Goal: Task Accomplishment & Management: Complete application form

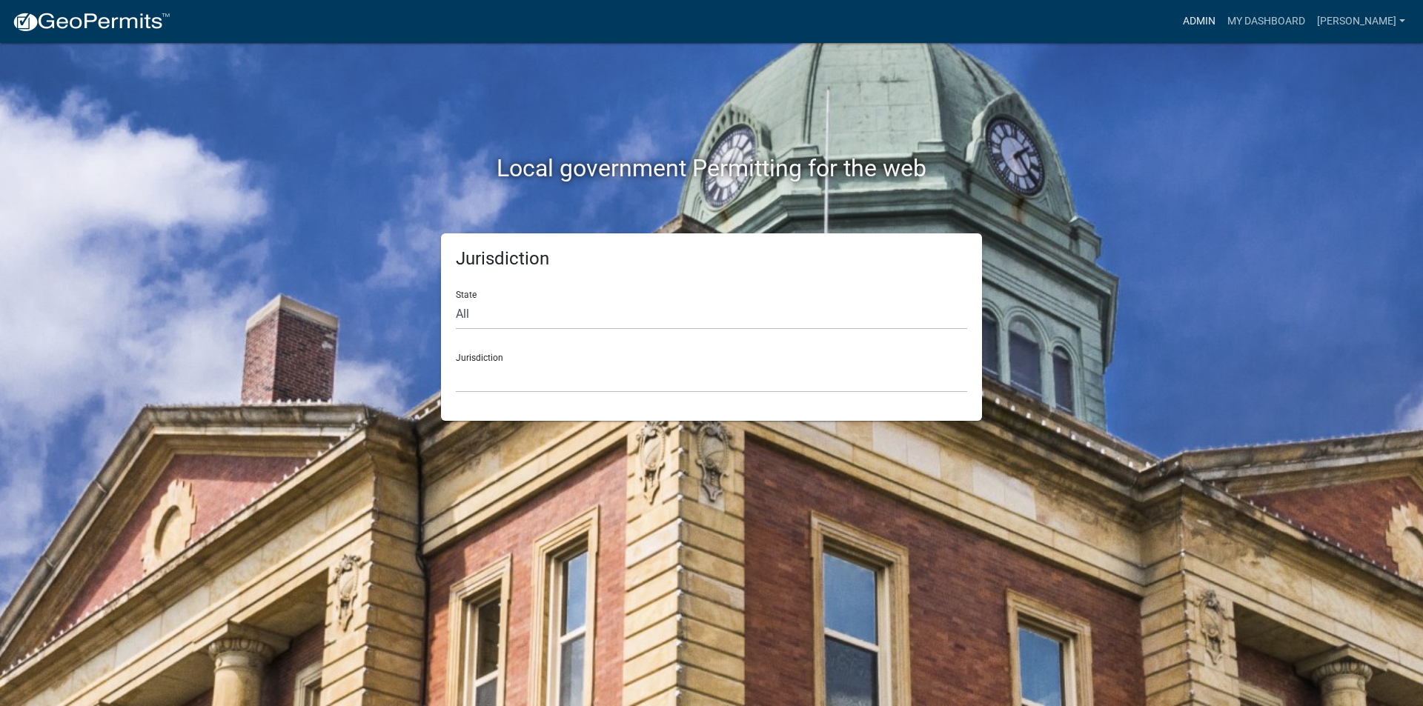
click at [1209, 27] on link "Admin" at bounding box center [1199, 21] width 44 height 28
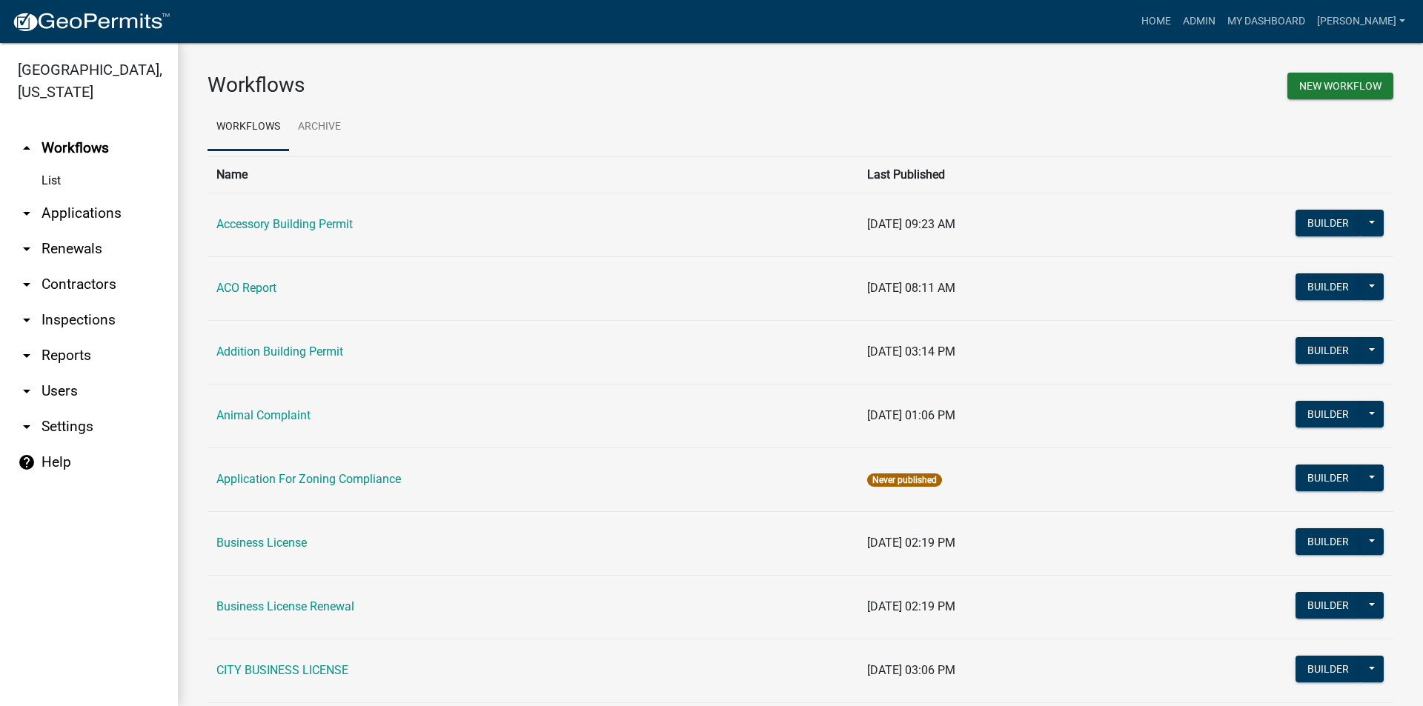
click at [73, 215] on link "arrow_drop_down Applications" at bounding box center [89, 214] width 178 height 36
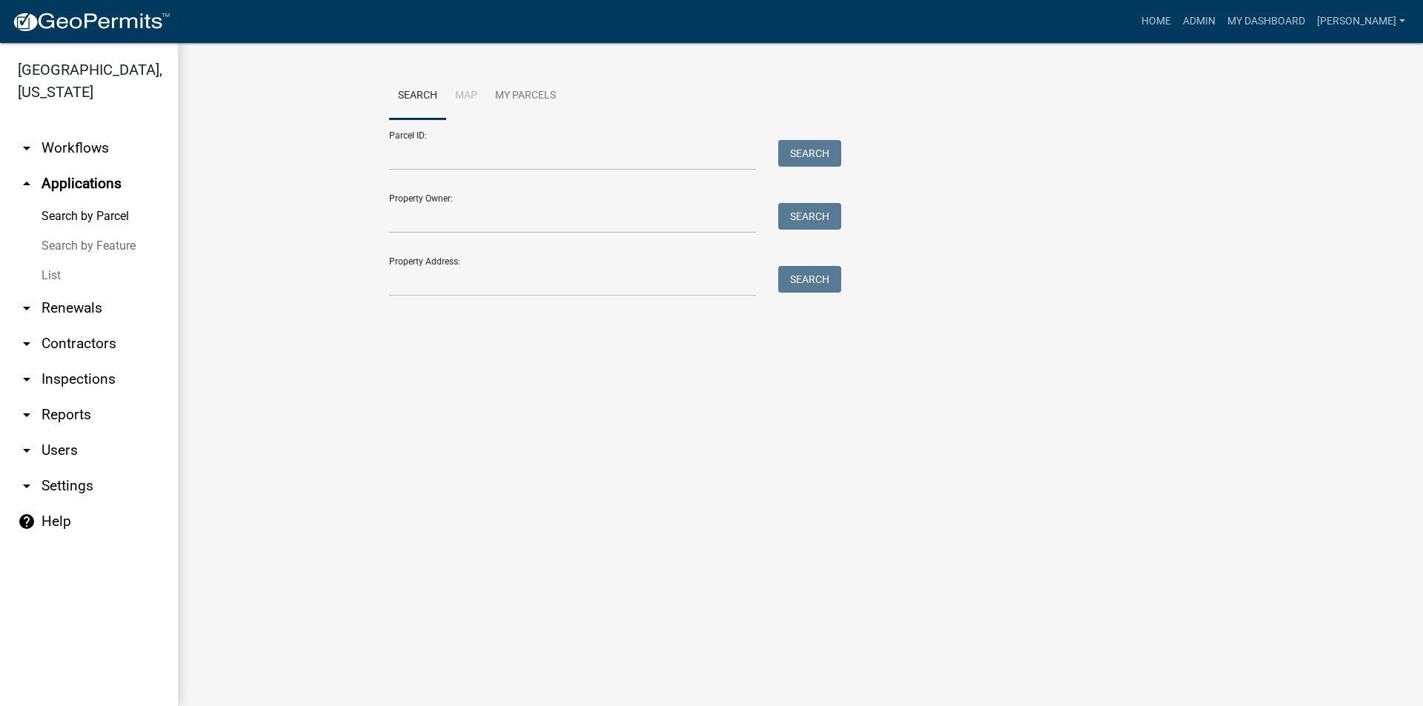
click at [49, 279] on link "List" at bounding box center [89, 276] width 178 height 30
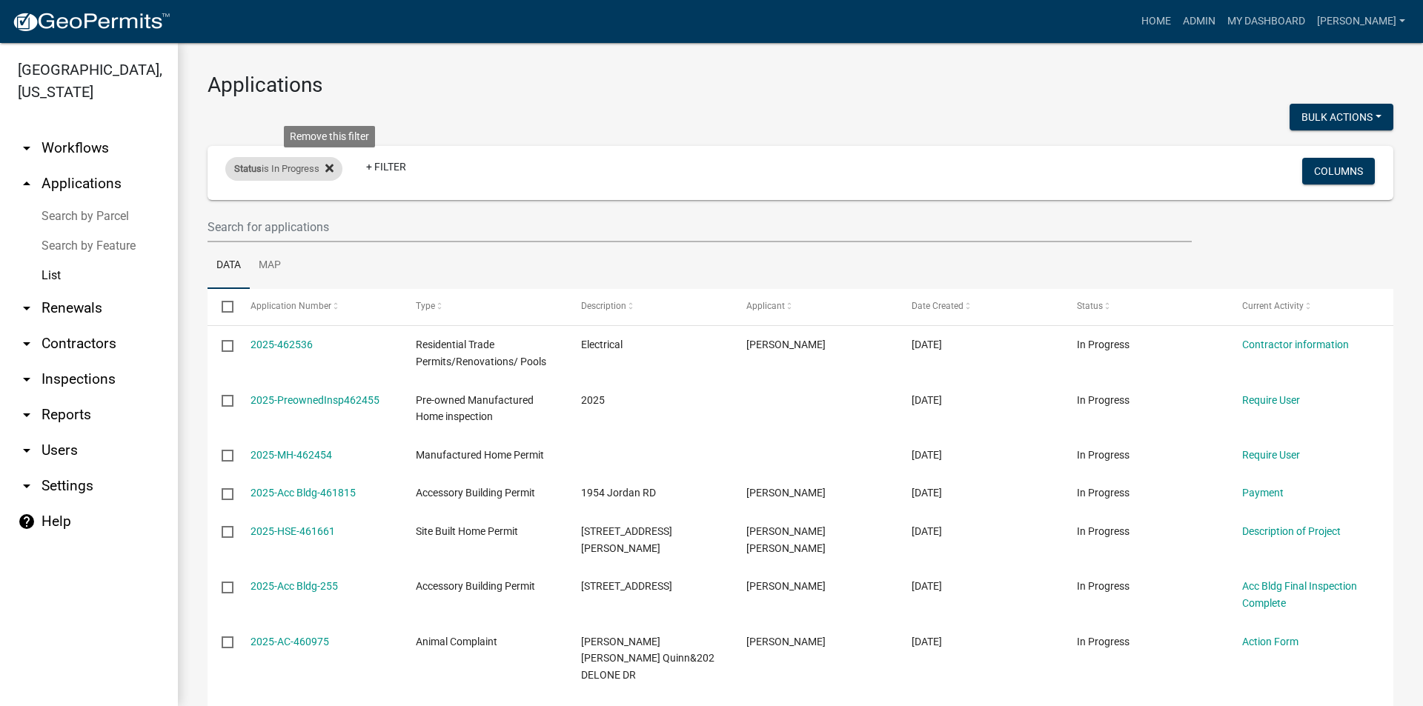
click at [331, 169] on icon at bounding box center [329, 168] width 8 height 8
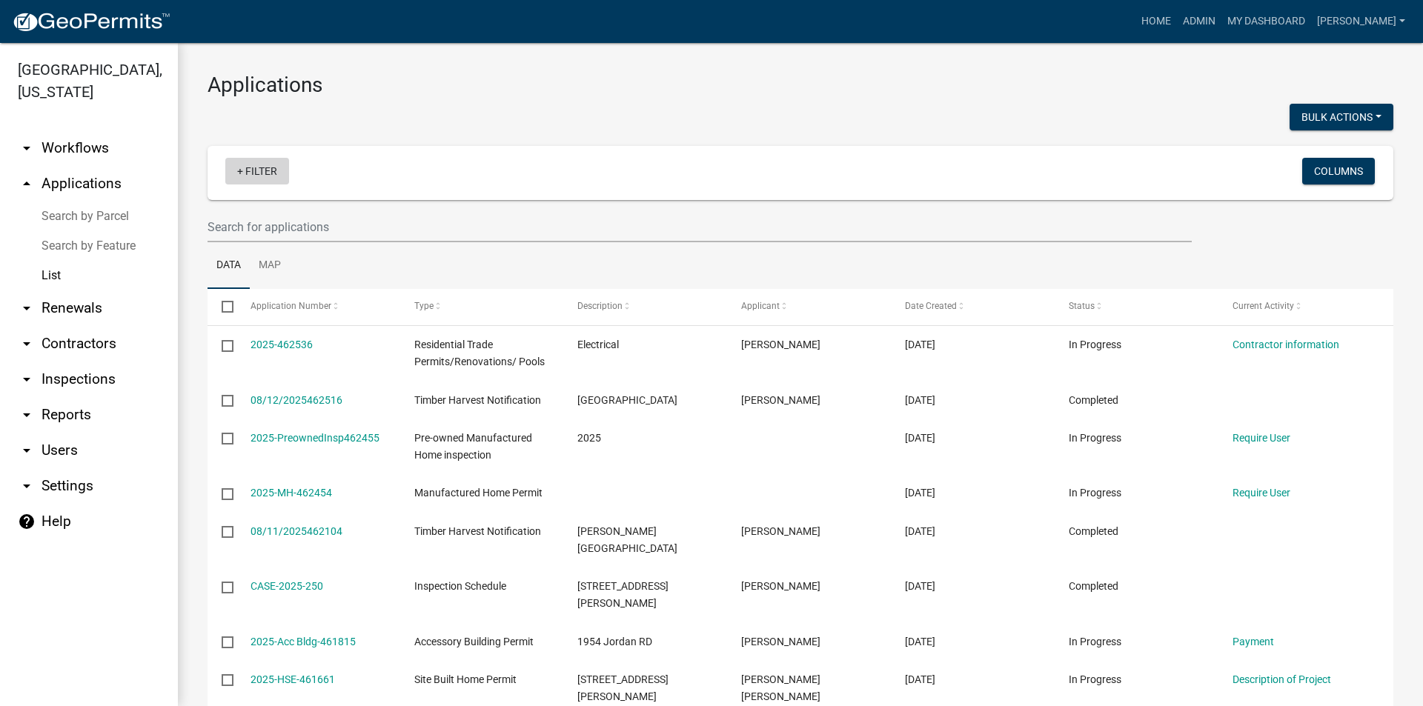
click at [256, 171] on link "+ Filter" at bounding box center [257, 171] width 64 height 27
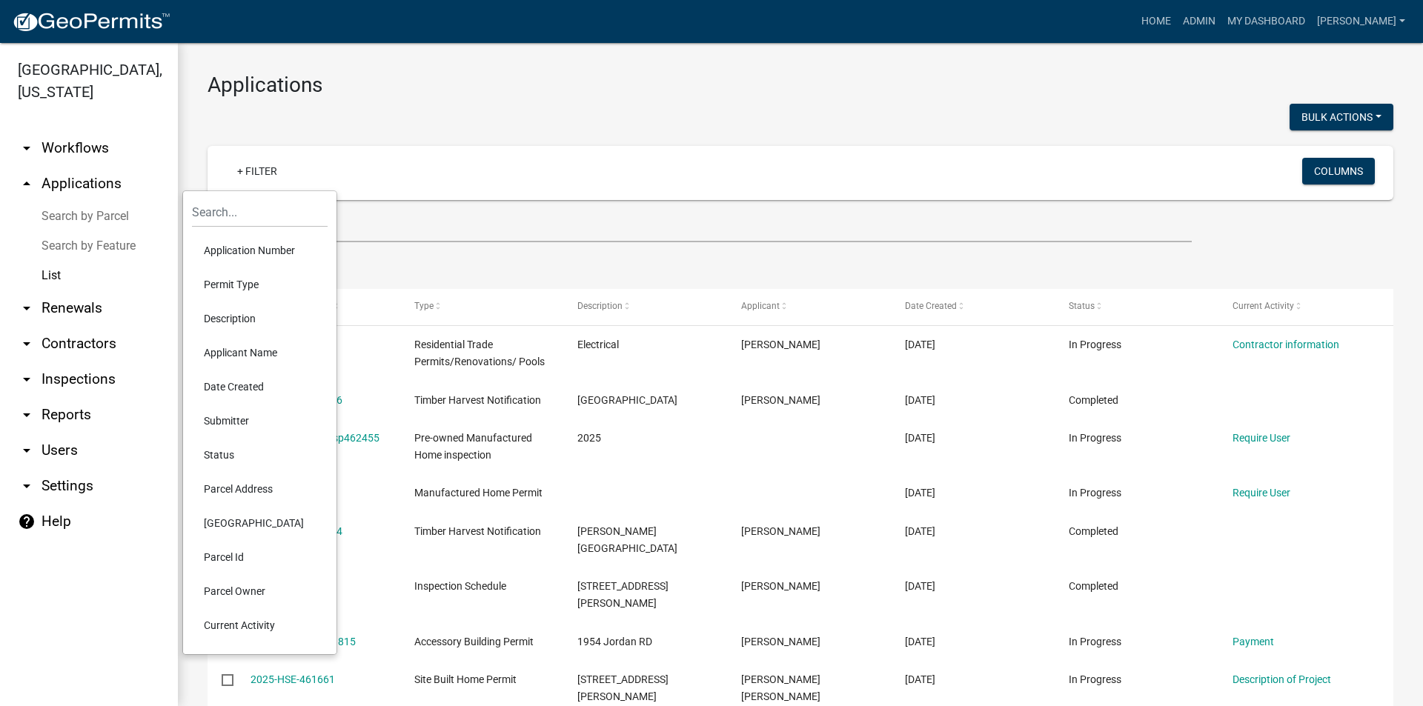
click at [236, 283] on li "Permit Type" at bounding box center [260, 285] width 136 height 34
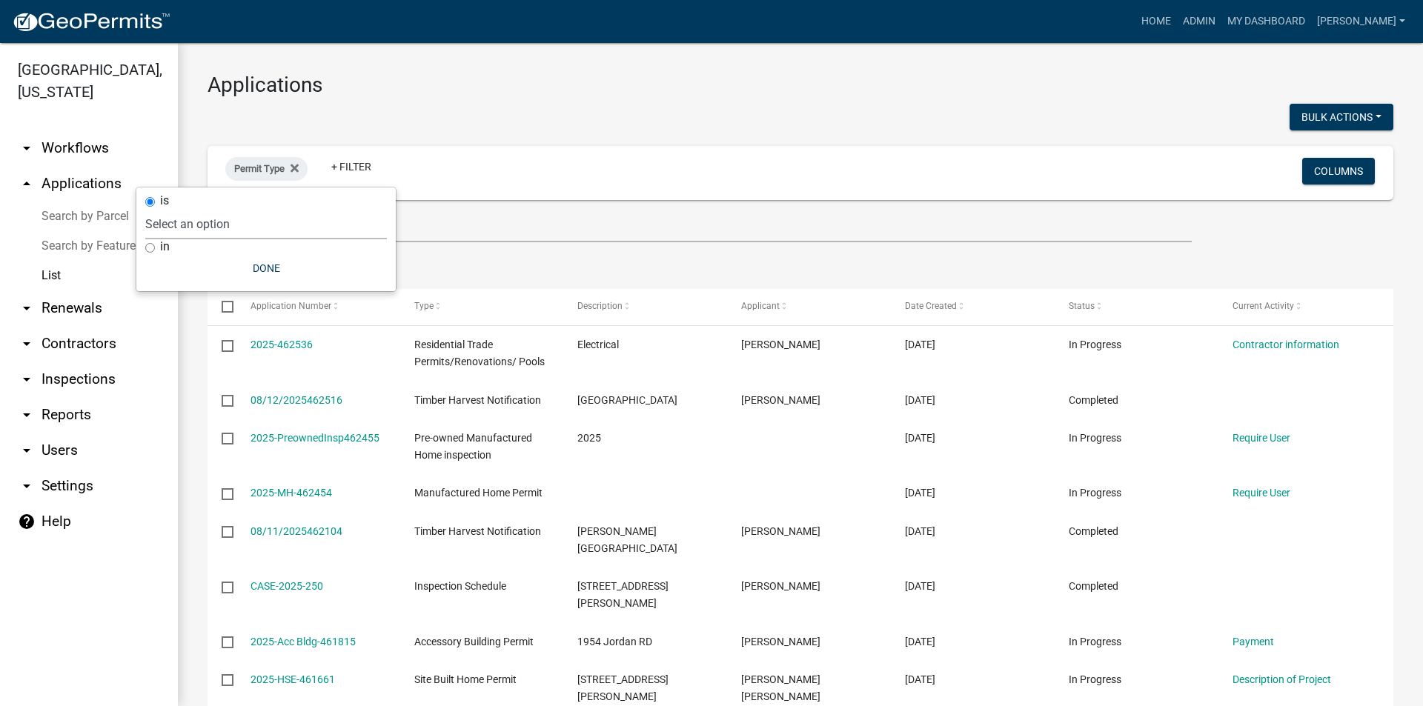
click at [232, 221] on select "Select an option Accessory Building Permit ACO Report Addition Building Permit …" at bounding box center [266, 224] width 242 height 30
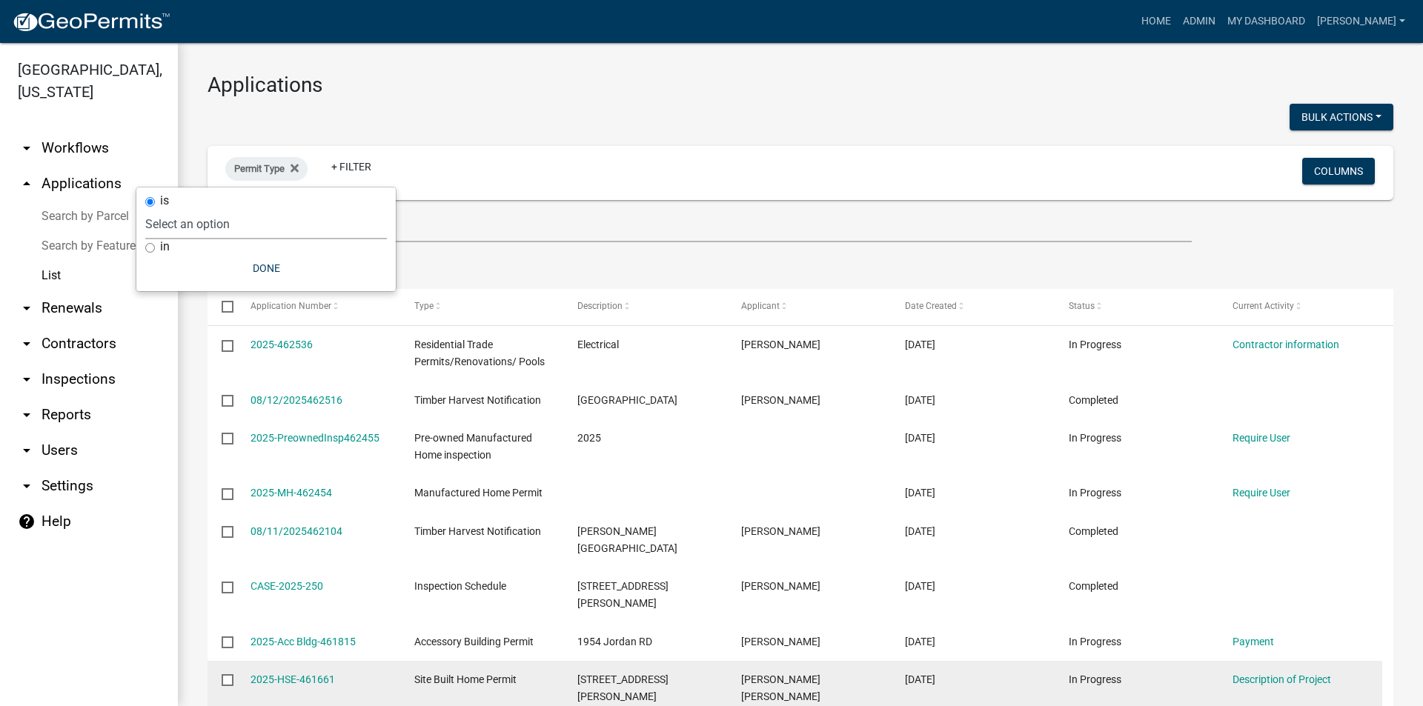
select select "9392b413-e213-483e-84e1-99bbd6c8e640"
click at [210, 209] on select "Select an option Accessory Building Permit ACO Report Addition Building Permit …" at bounding box center [266, 224] width 242 height 30
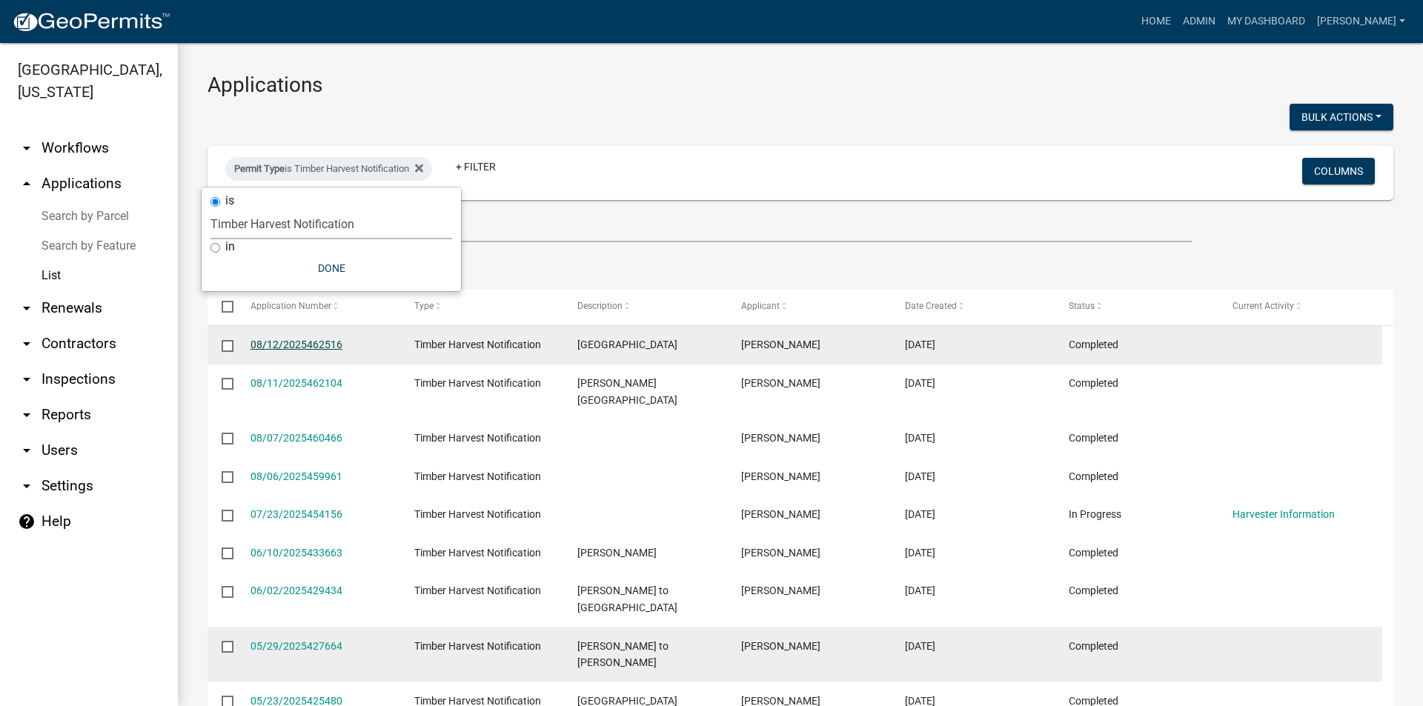
click at [290, 348] on link "08/12/2025462516" at bounding box center [296, 345] width 92 height 12
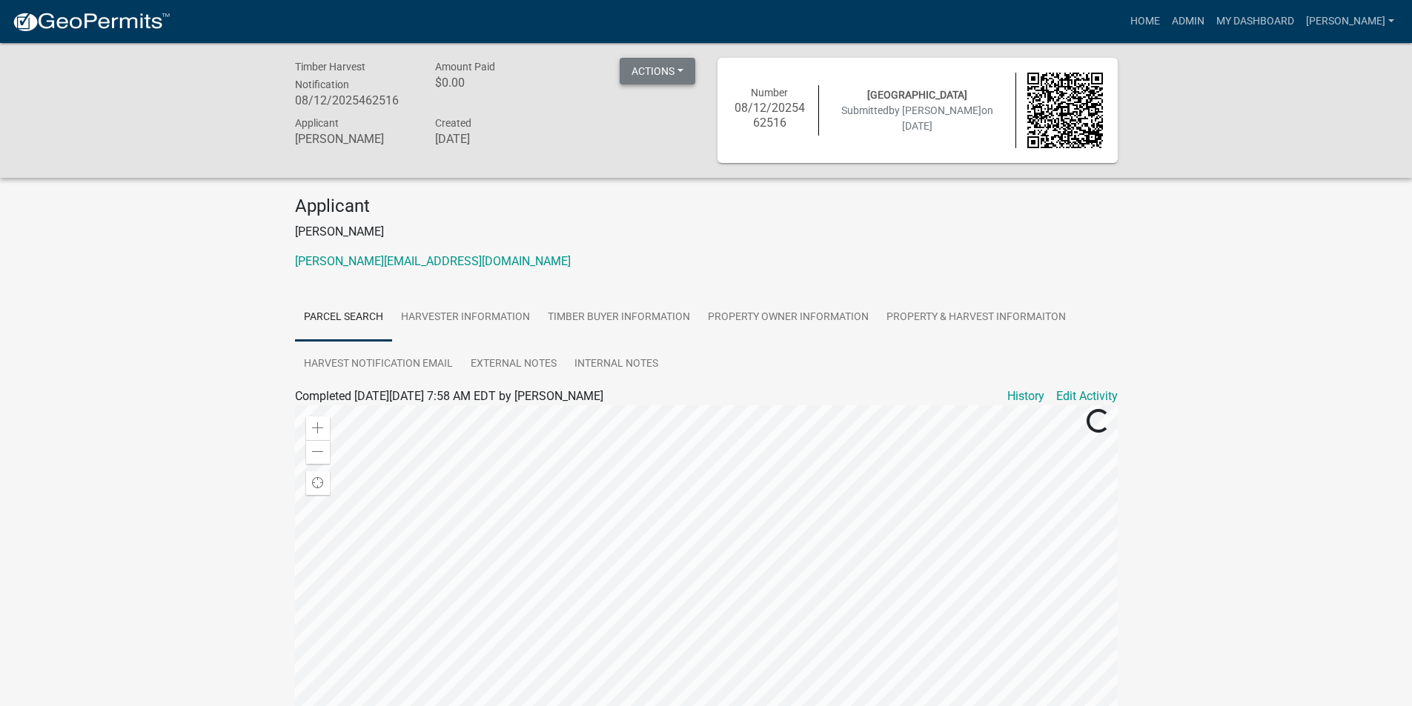
click at [679, 78] on button "Actions" at bounding box center [658, 71] width 76 height 27
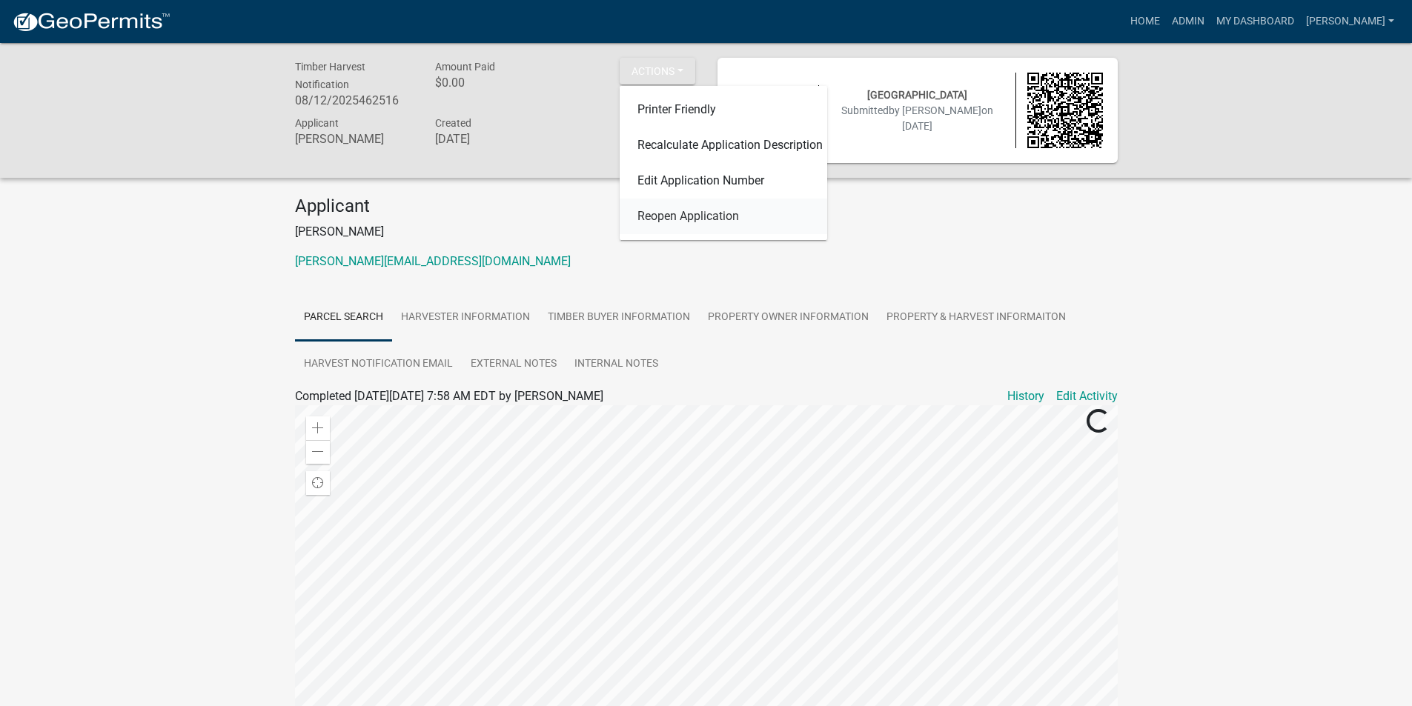
click at [677, 220] on link "Reopen Application" at bounding box center [723, 217] width 207 height 36
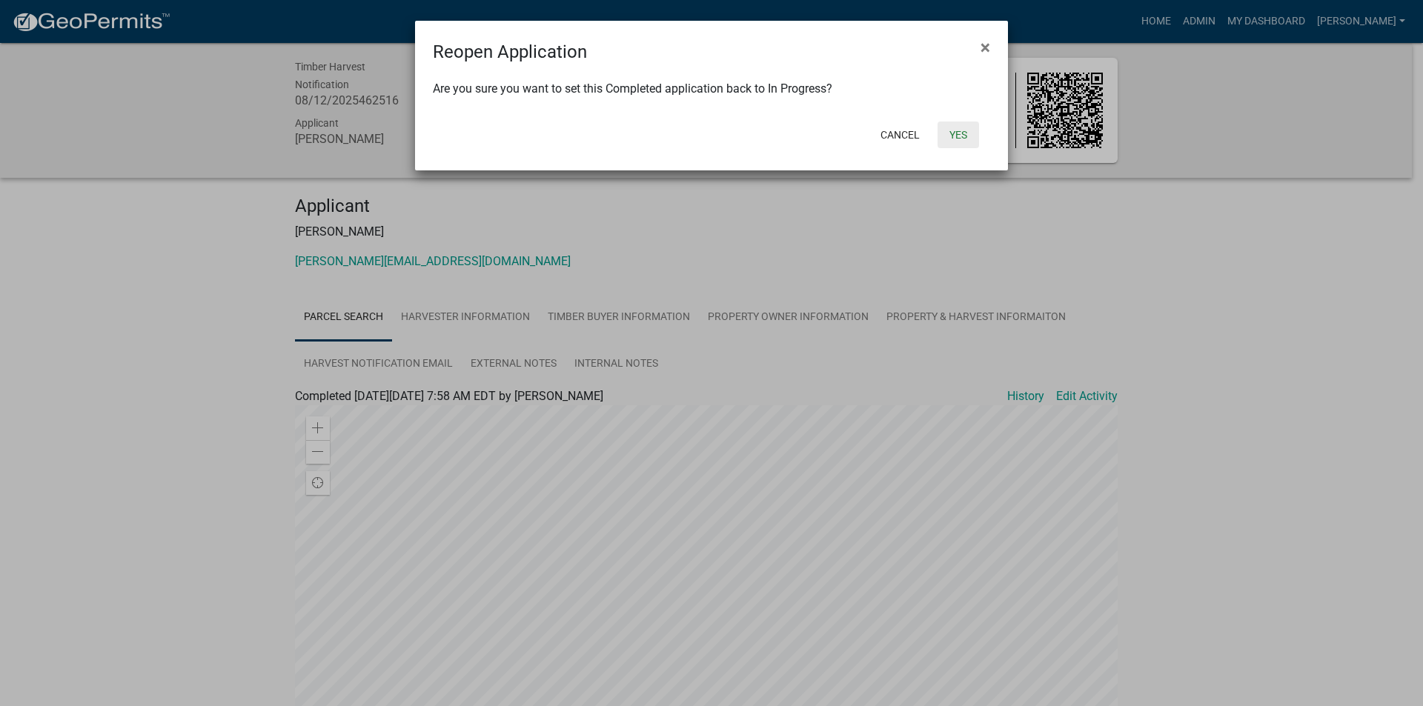
click at [957, 135] on button "Yes" at bounding box center [957, 135] width 41 height 27
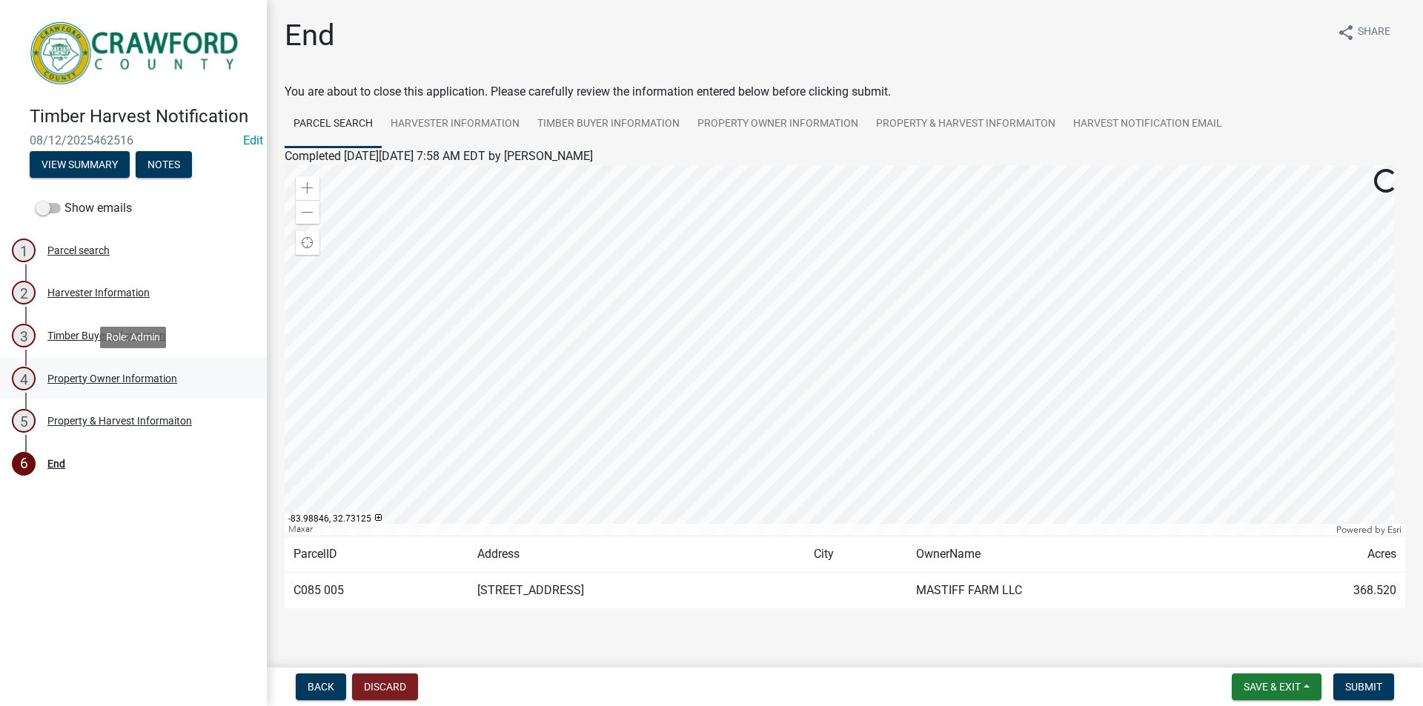
click at [58, 379] on div "Property Owner Information" at bounding box center [112, 378] width 130 height 10
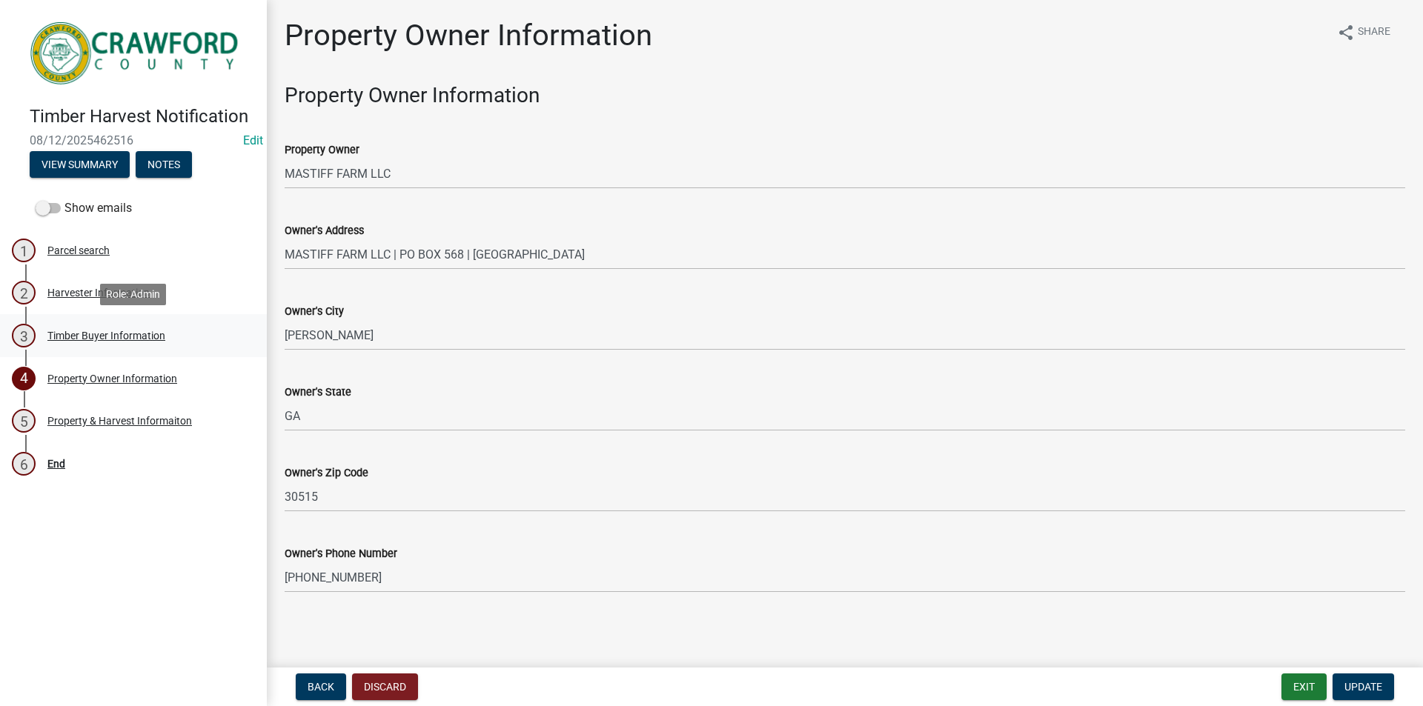
click at [66, 333] on div "Timber Buyer Information" at bounding box center [106, 336] width 118 height 10
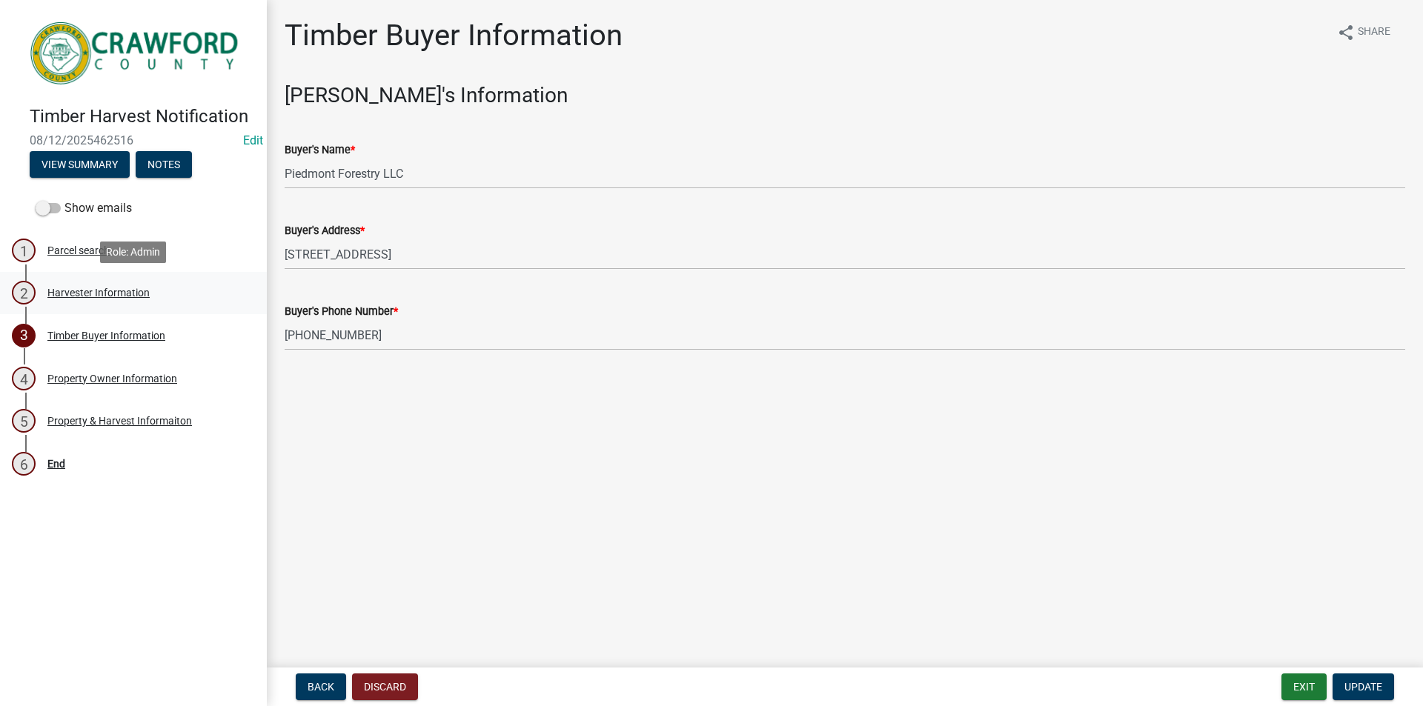
click at [95, 293] on div "Harvester Information" at bounding box center [98, 293] width 102 height 10
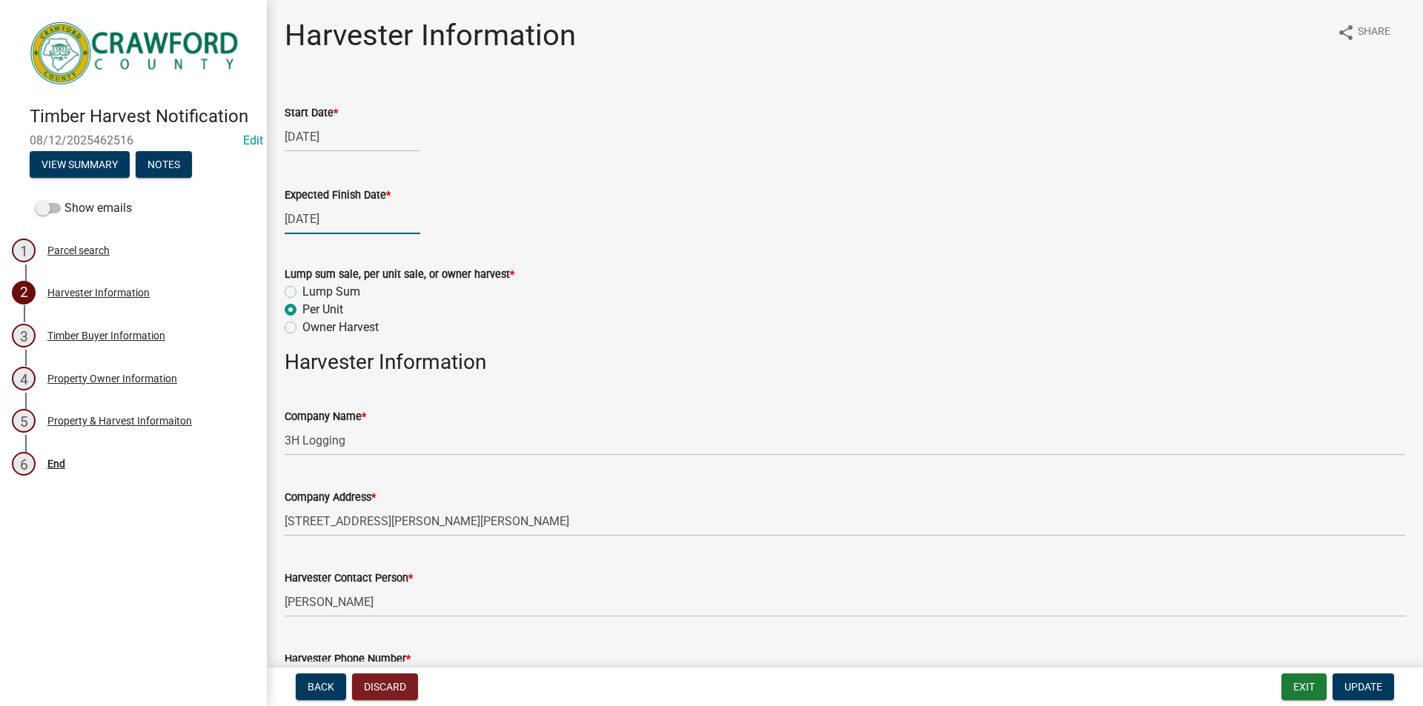
click at [353, 216] on div "10/10/2025" at bounding box center [353, 219] width 136 height 30
select select "10"
select select "2025"
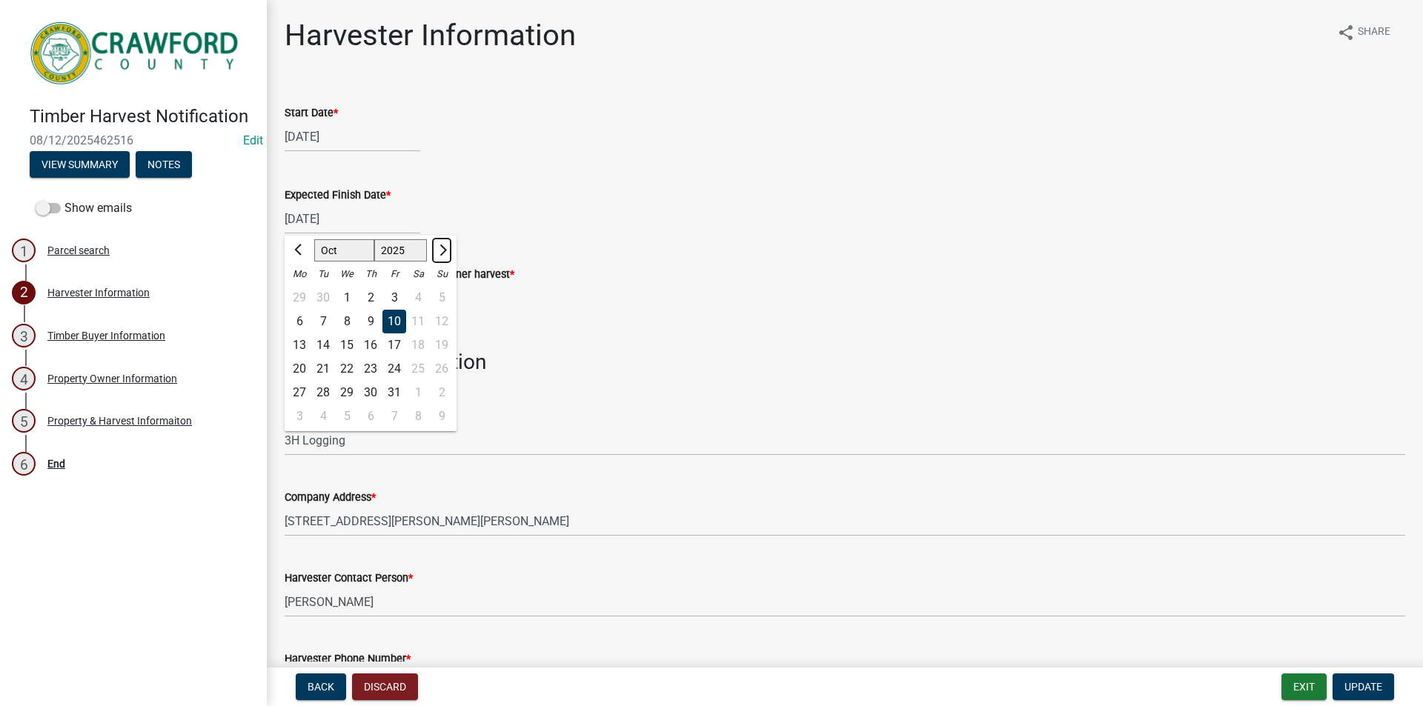
click at [447, 253] on button "Next month" at bounding box center [442, 251] width 18 height 24
select select "2"
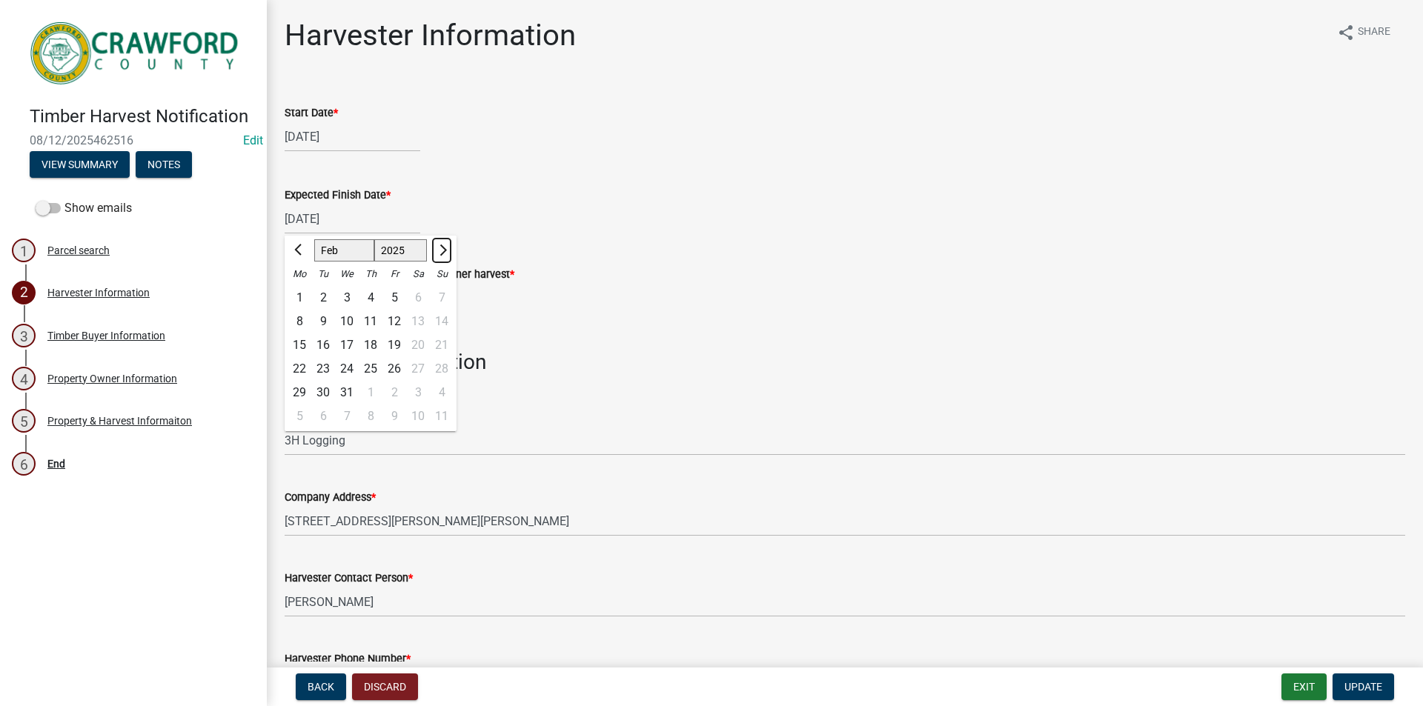
select select "2026"
click at [446, 253] on button "Next month" at bounding box center [442, 251] width 18 height 24
click at [445, 253] on button "Next month" at bounding box center [442, 251] width 18 height 24
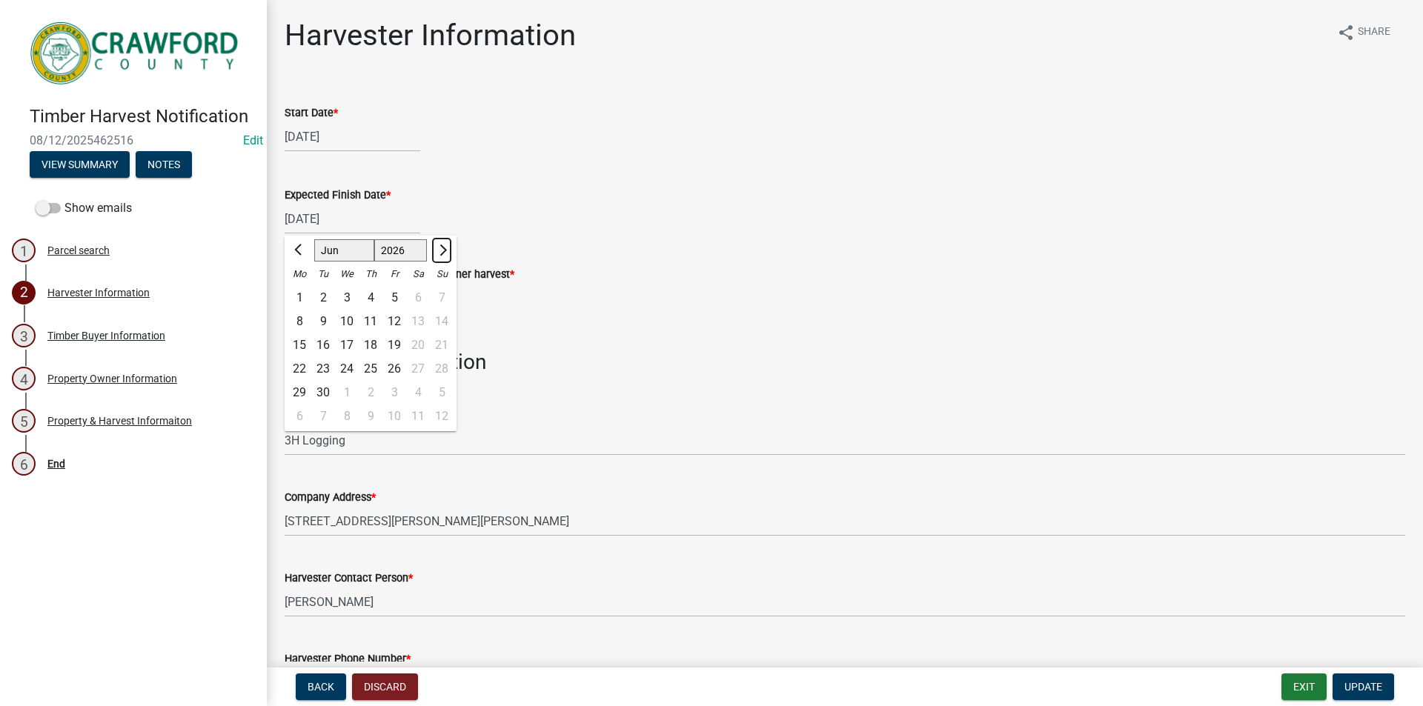
click at [445, 253] on button "Next month" at bounding box center [442, 251] width 18 height 24
click at [299, 244] on button "Previous month" at bounding box center [299, 251] width 18 height 24
select select "8"
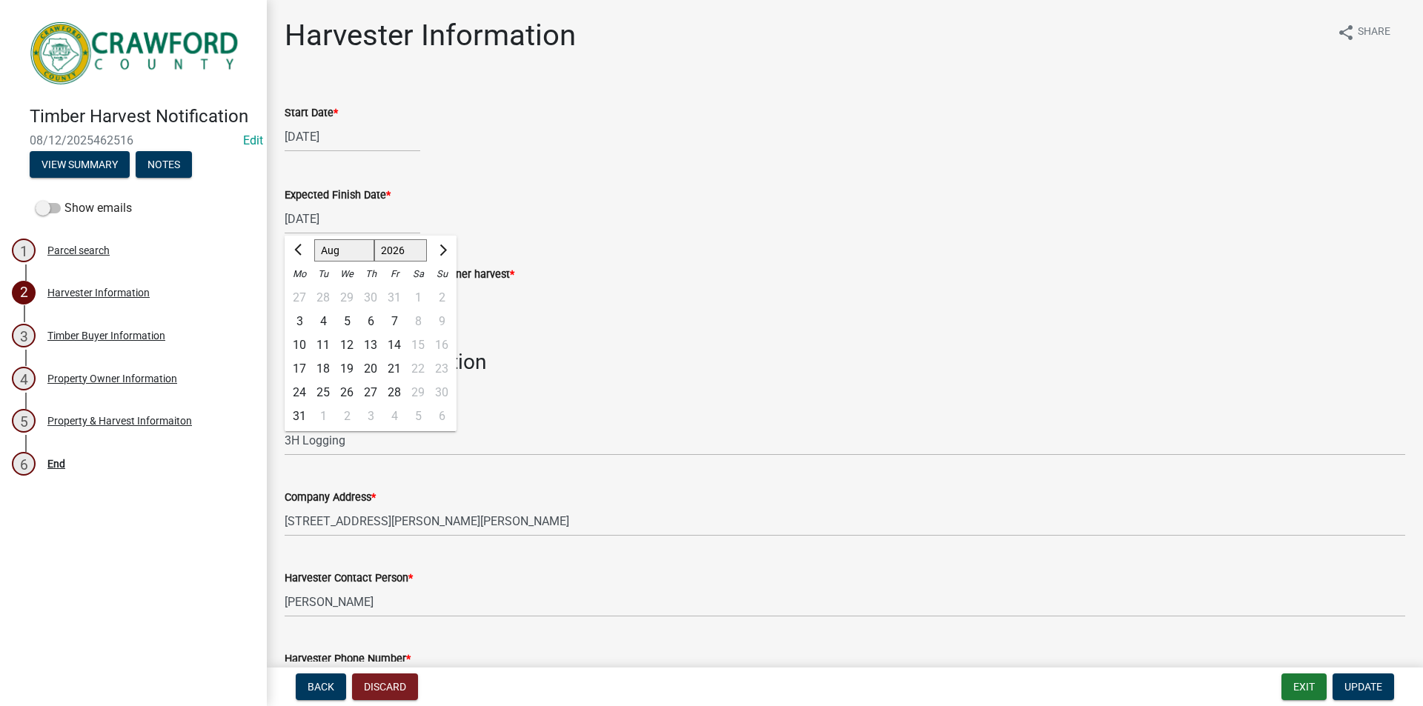
click at [322, 346] on div "11" at bounding box center [323, 345] width 24 height 24
type input "[DATE]"
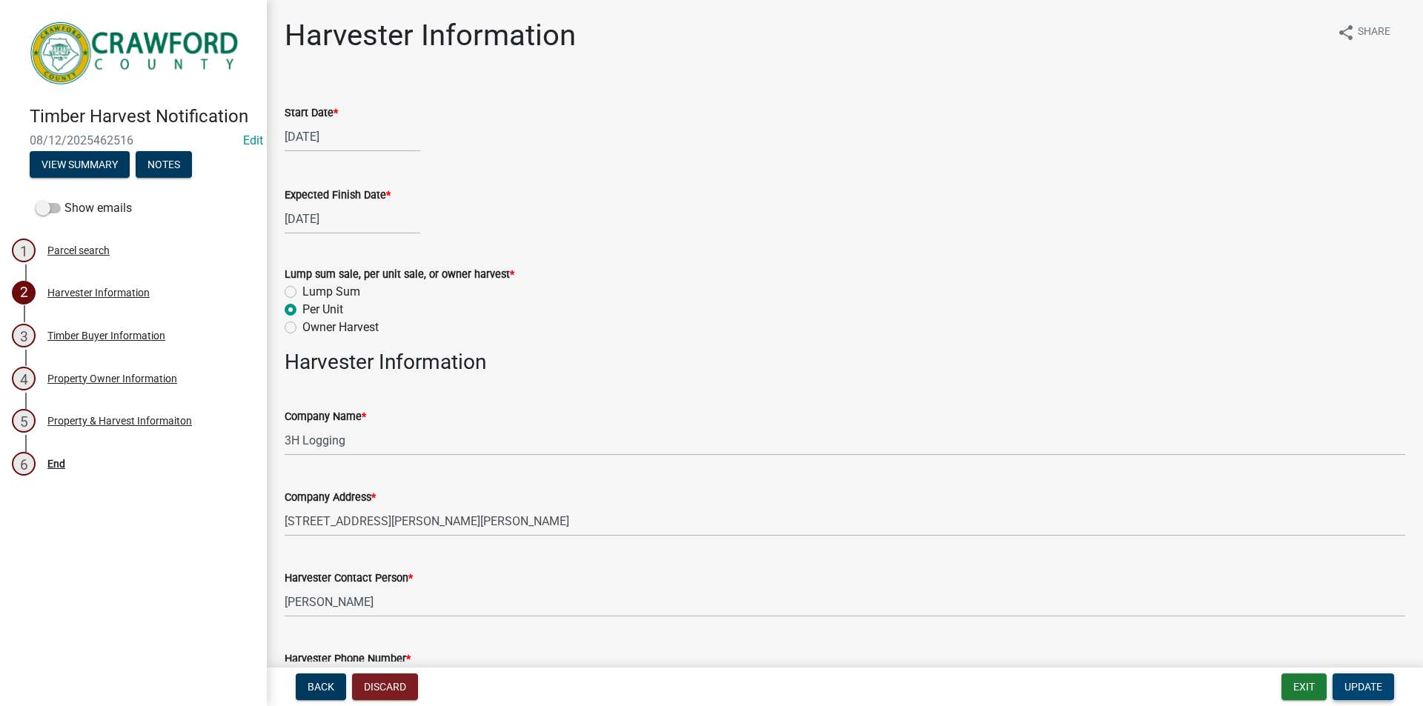
click at [1359, 685] on span "Update" at bounding box center [1363, 687] width 38 height 12
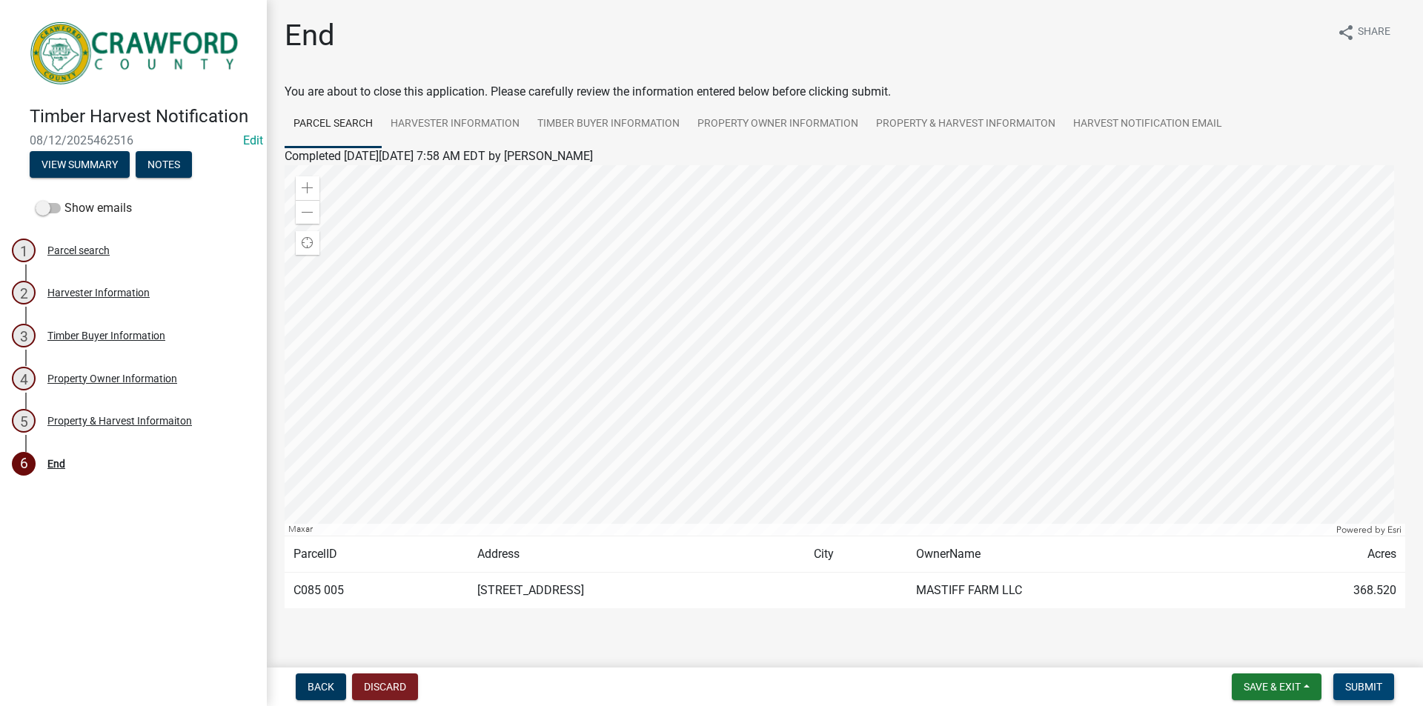
click at [1359, 685] on span "Submit" at bounding box center [1363, 687] width 37 height 12
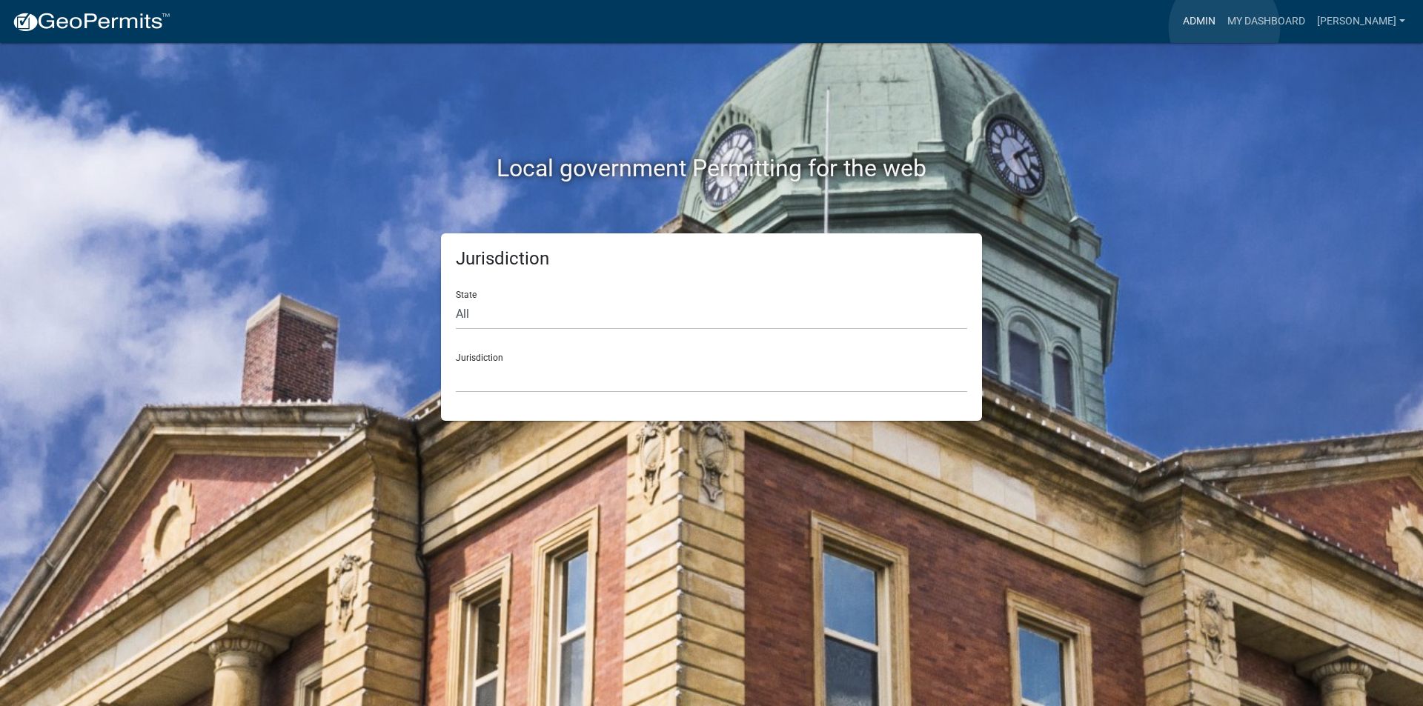
click at [1221, 27] on link "Admin" at bounding box center [1199, 21] width 44 height 28
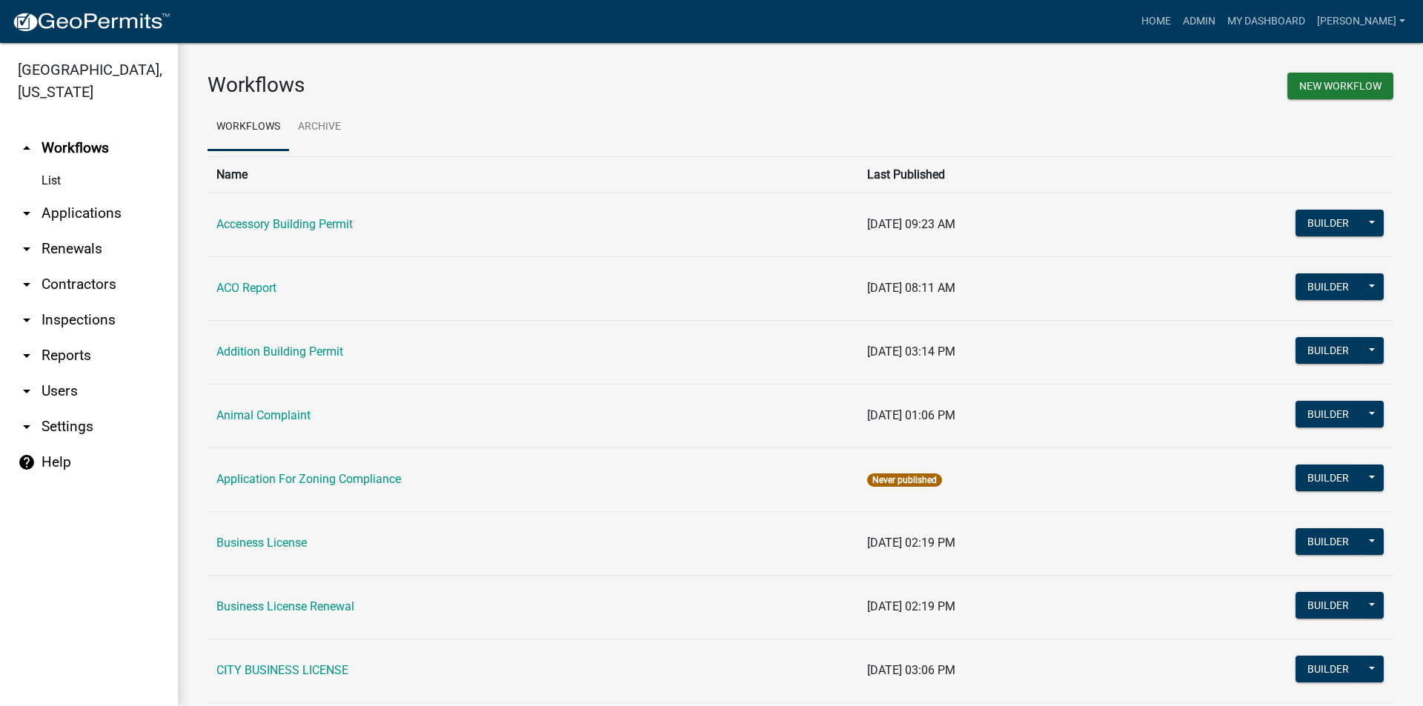
click at [79, 216] on link "arrow_drop_down Applications" at bounding box center [89, 214] width 178 height 36
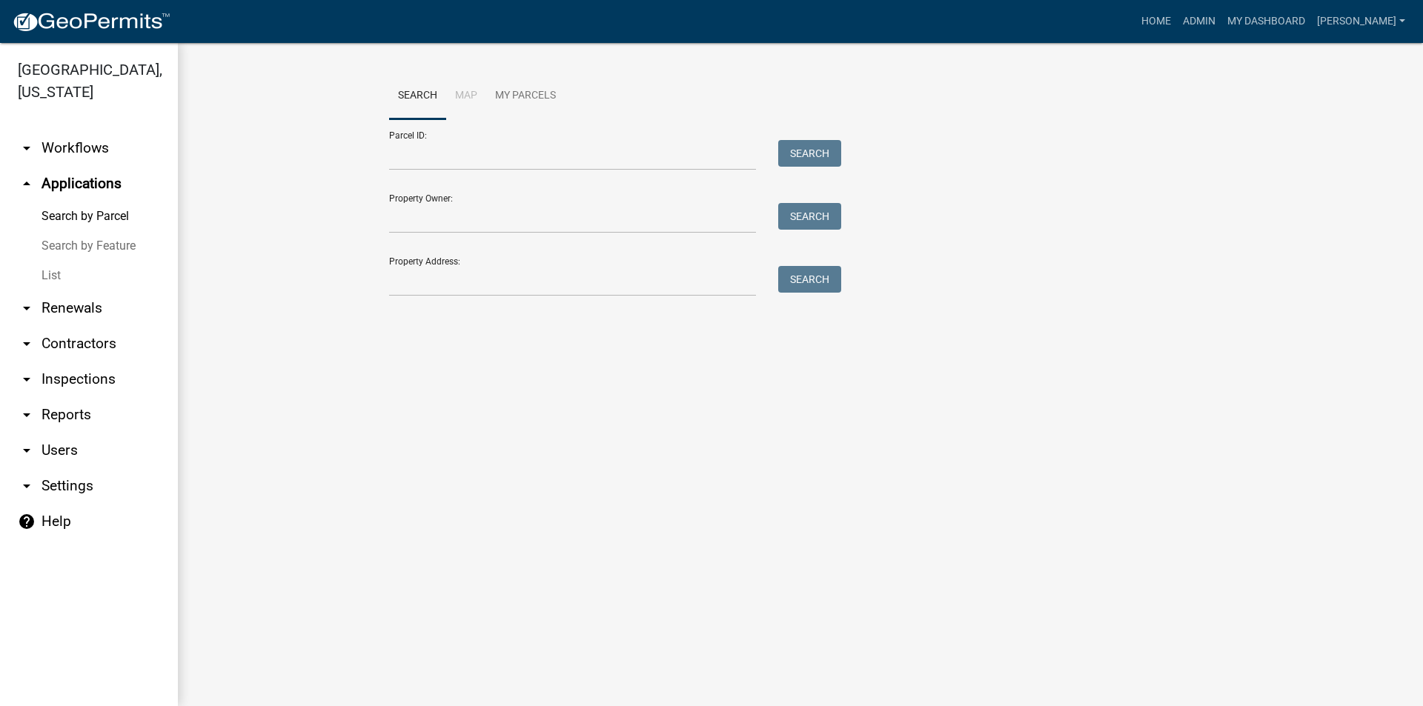
click at [62, 275] on link "List" at bounding box center [89, 276] width 178 height 30
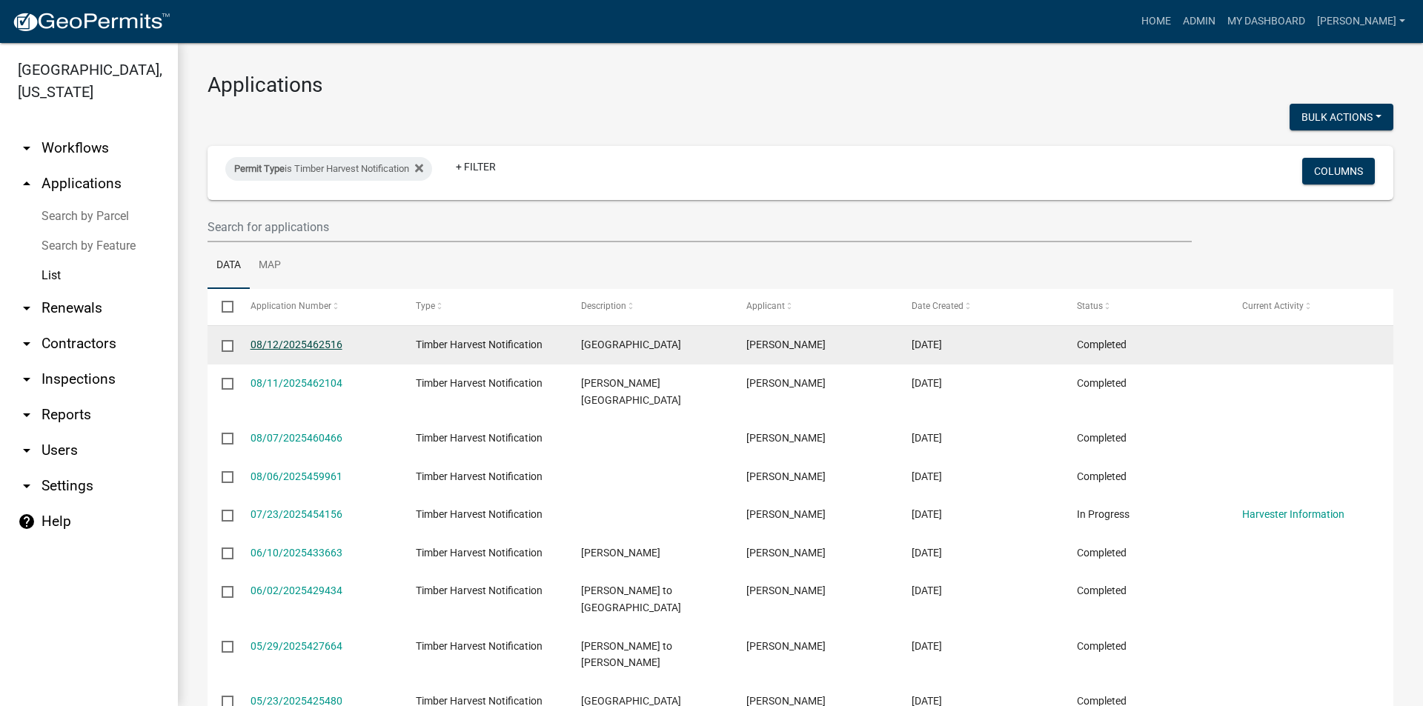
click at [293, 349] on link "08/12/2025462516" at bounding box center [296, 345] width 92 height 12
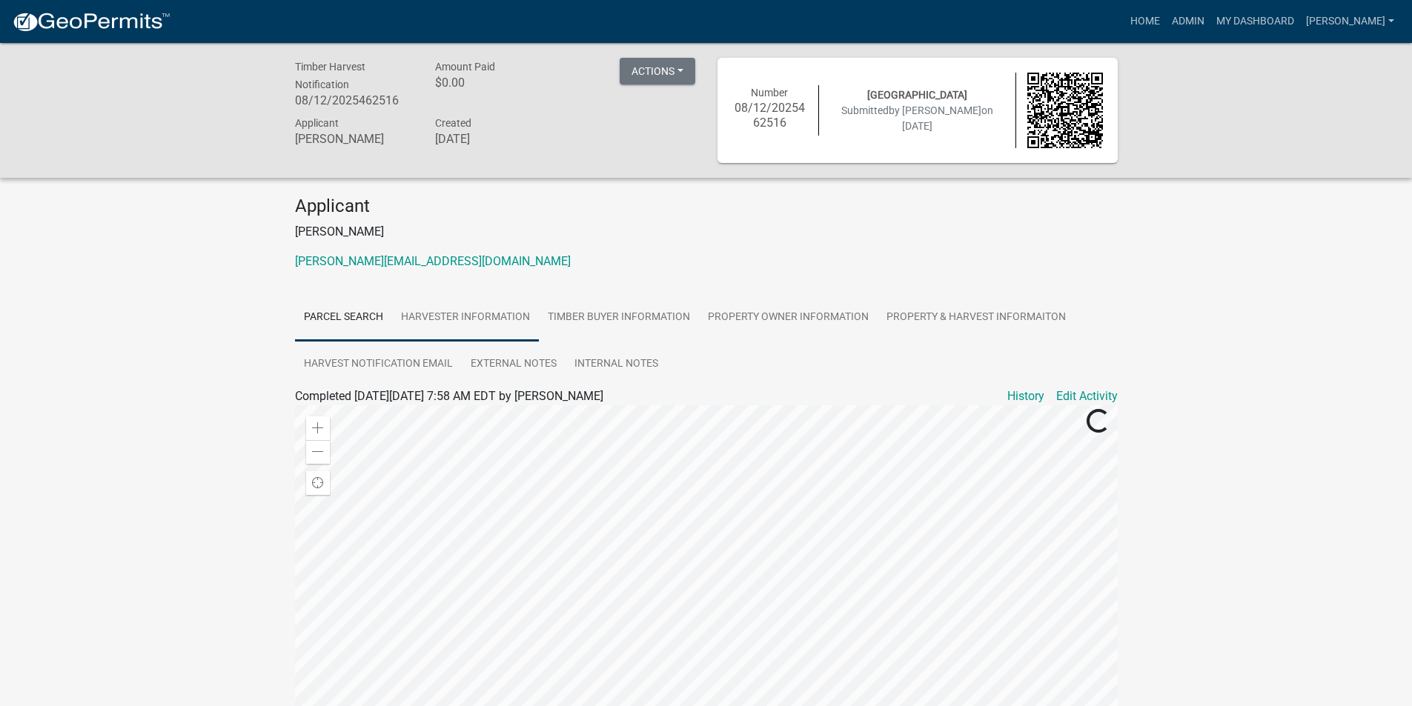
click at [476, 319] on link "Harvester Information" at bounding box center [465, 317] width 147 height 47
